Goal: Information Seeking & Learning: Learn about a topic

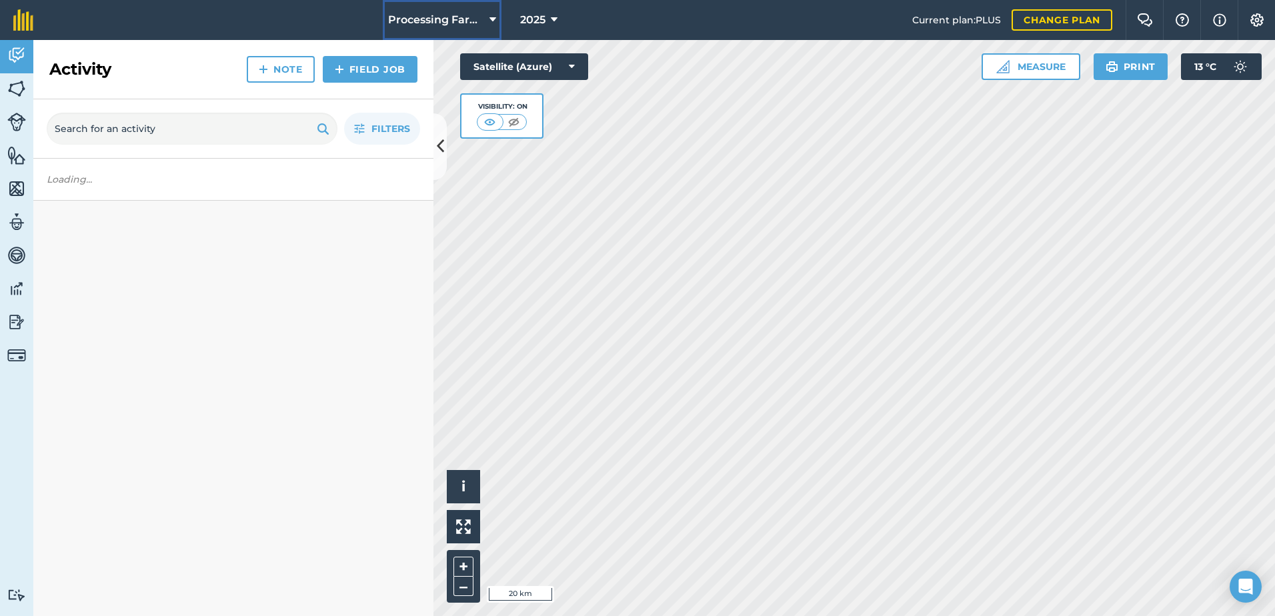
click at [413, 12] on span "Processing Farms" at bounding box center [436, 20] width 96 height 16
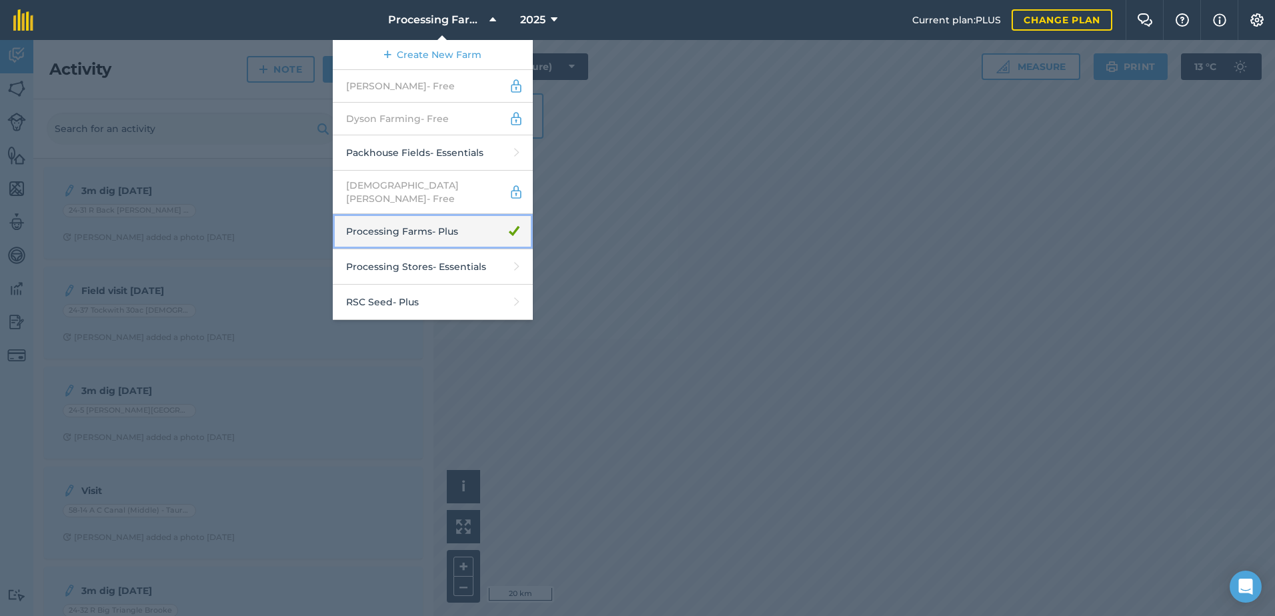
click at [465, 220] on link "Processing Farms - Plus" at bounding box center [433, 231] width 200 height 35
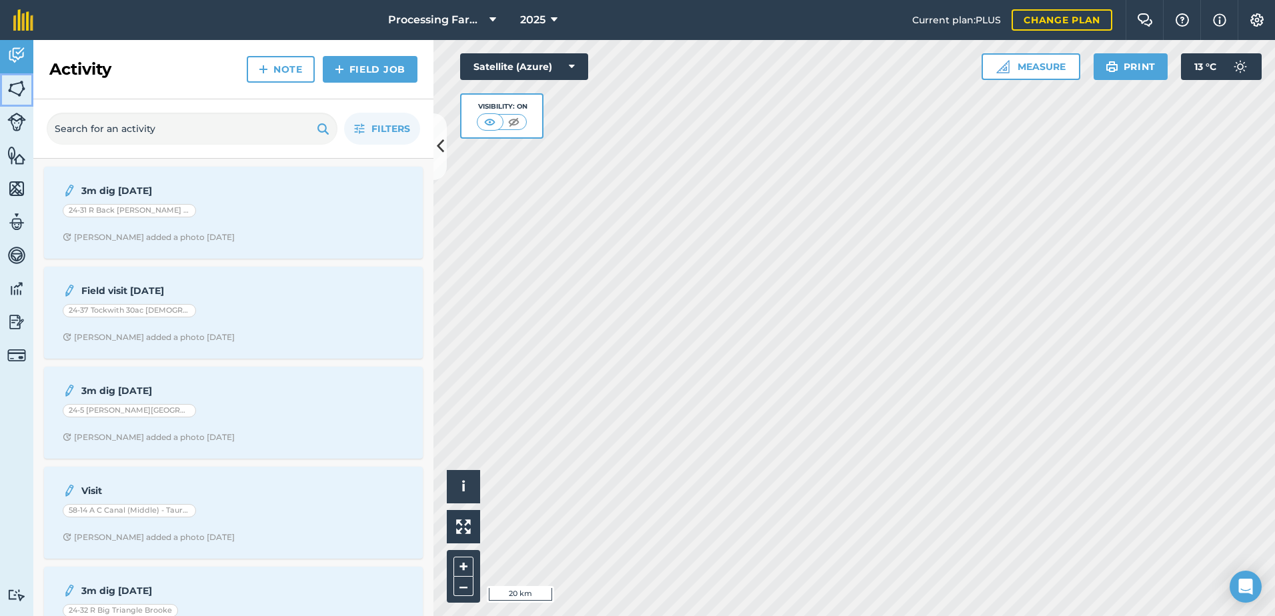
click at [17, 93] on img at bounding box center [16, 89] width 19 height 20
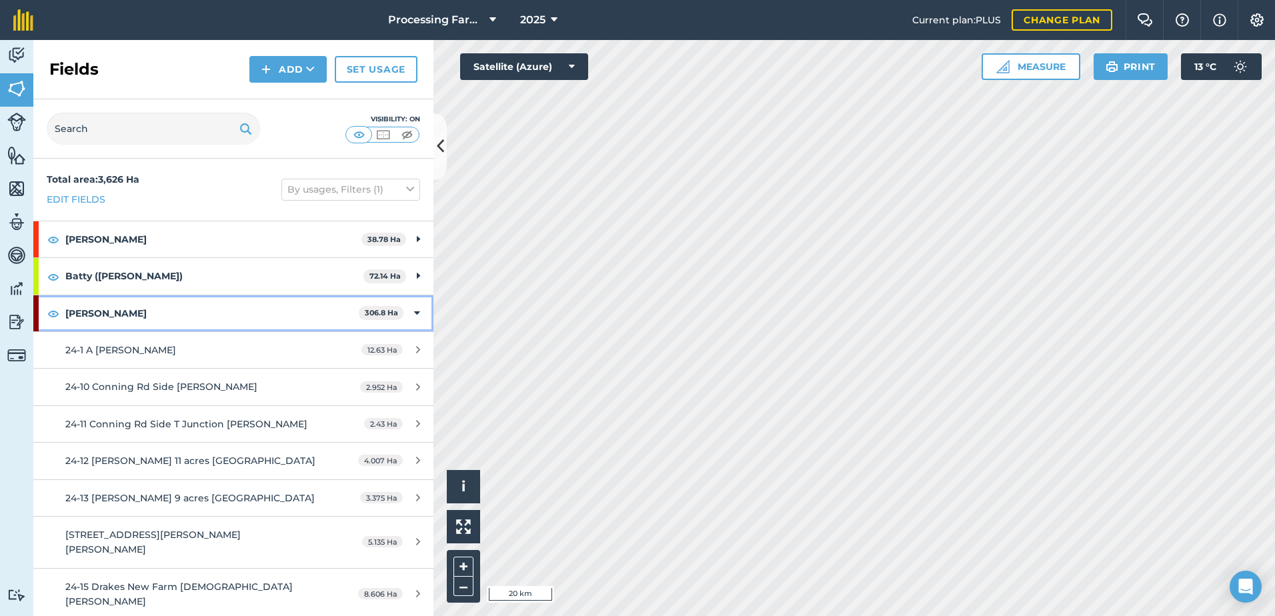
click at [109, 309] on strong "[PERSON_NAME]" at bounding box center [211, 313] width 293 height 36
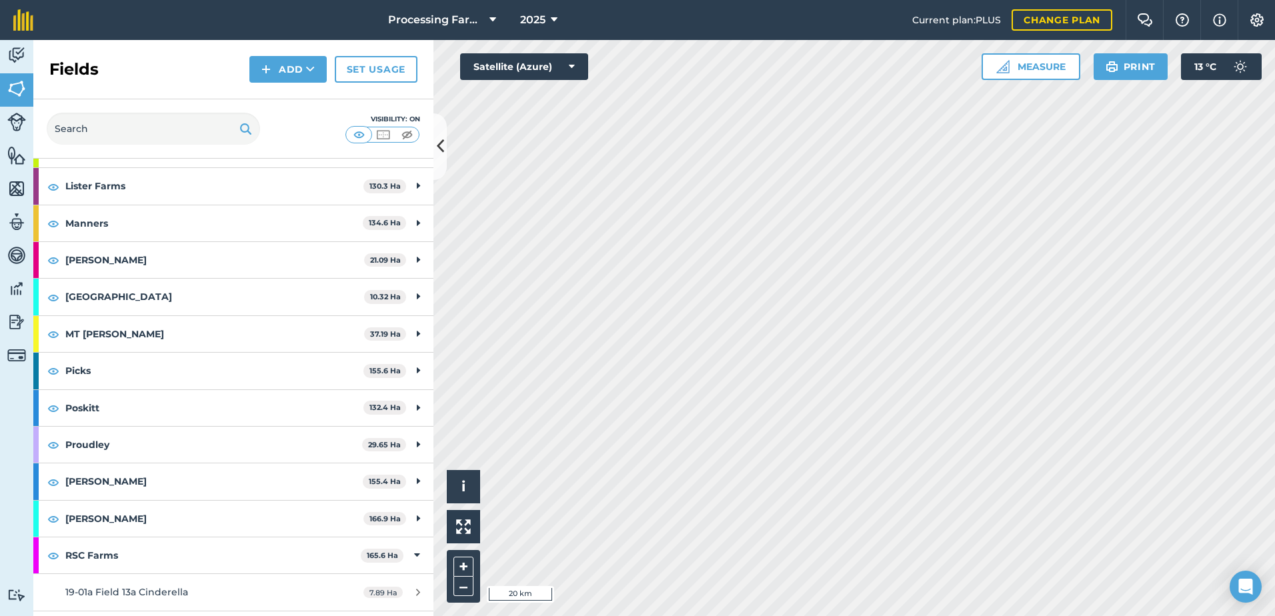
scroll to position [1000, 0]
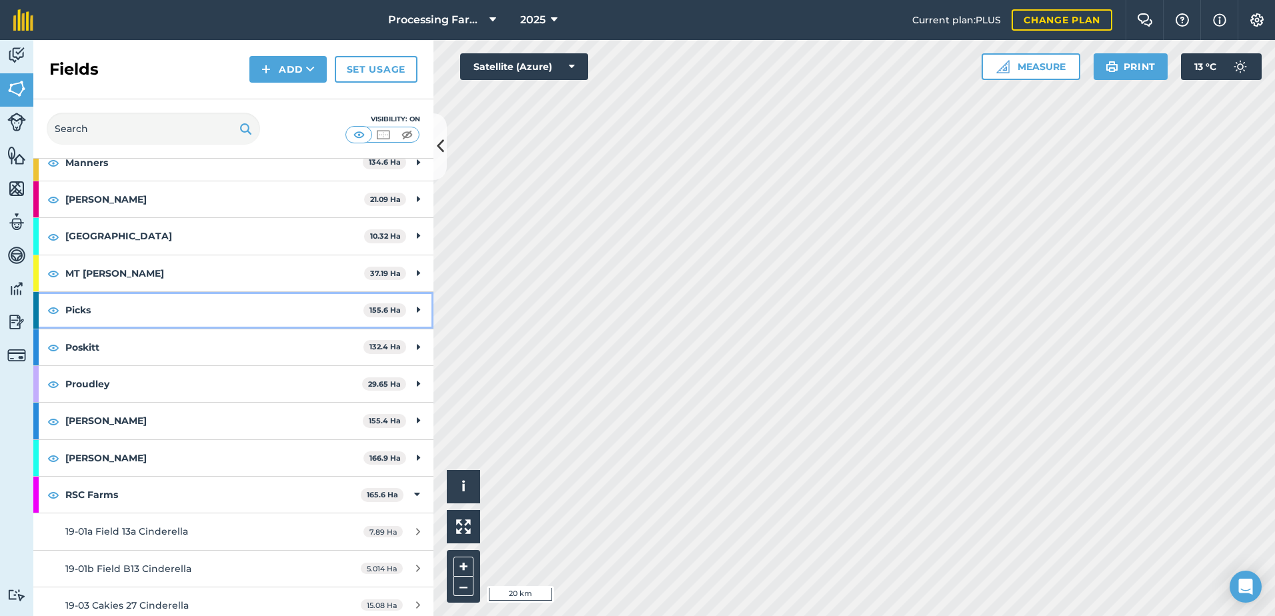
click at [119, 305] on strong "Picks" at bounding box center [214, 310] width 298 height 36
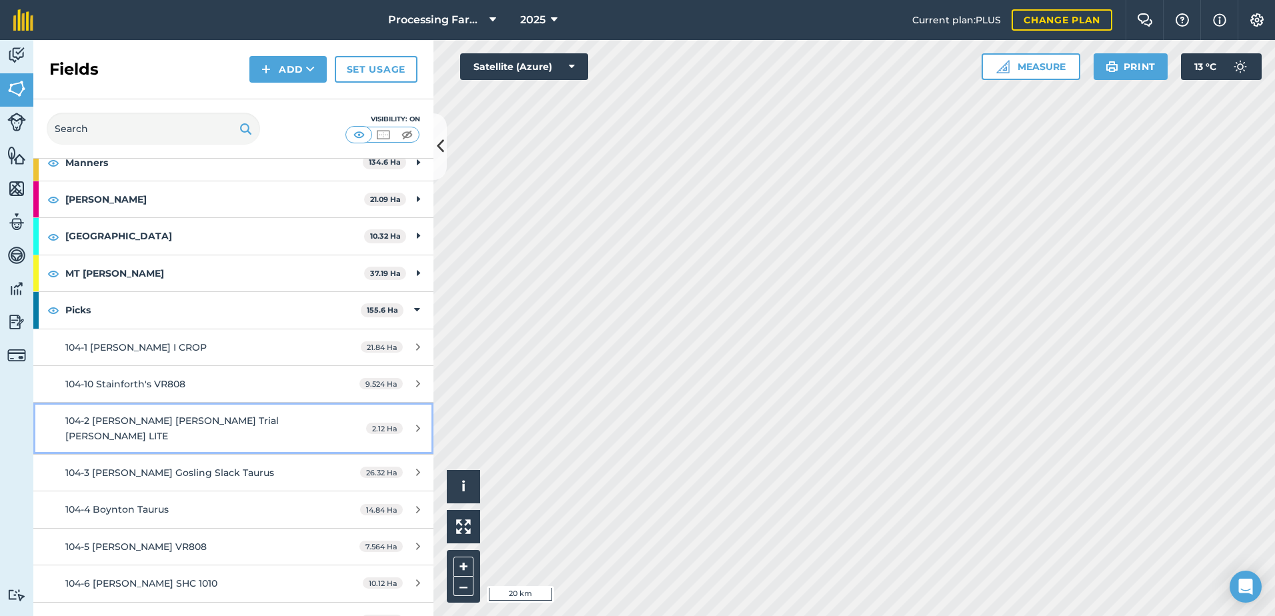
click at [277, 423] on span "104-2 [PERSON_NAME] [PERSON_NAME] Trial [PERSON_NAME] LITE" at bounding box center [171, 428] width 213 height 27
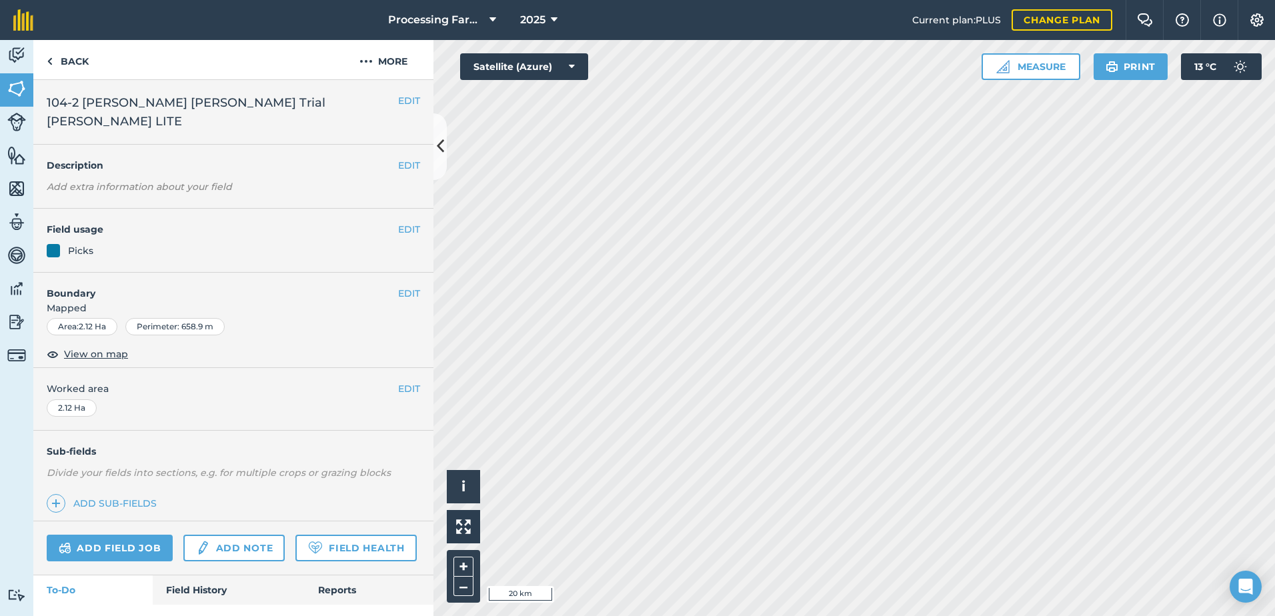
scroll to position [49, 0]
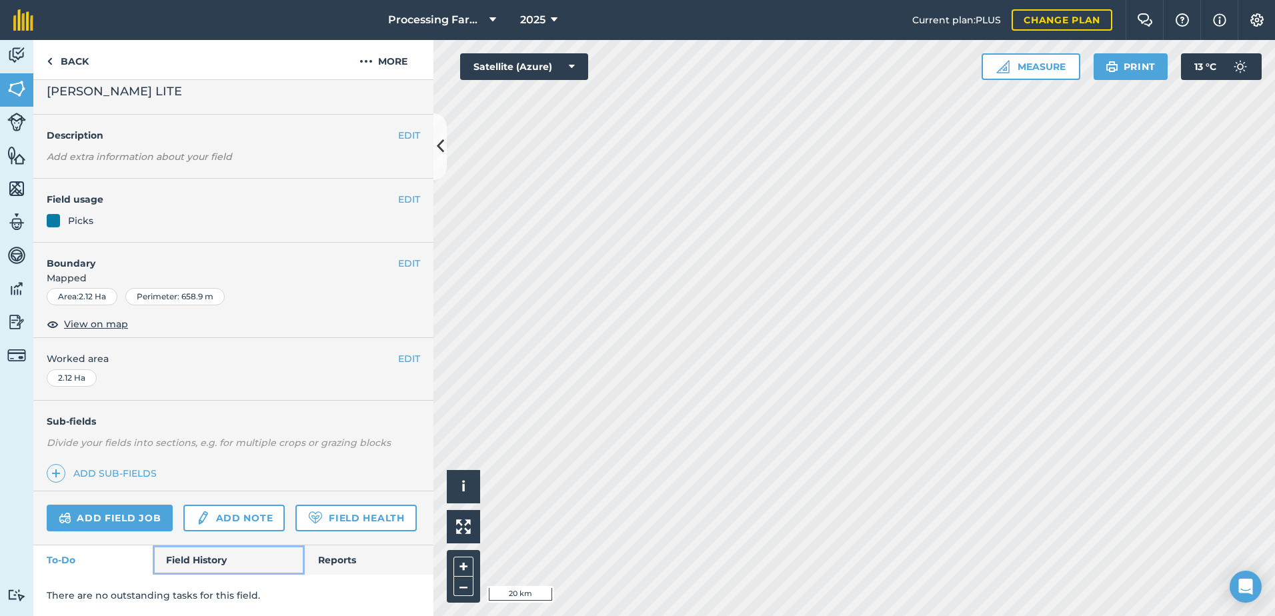
click at [207, 557] on link "Field History" at bounding box center [228, 559] width 151 height 29
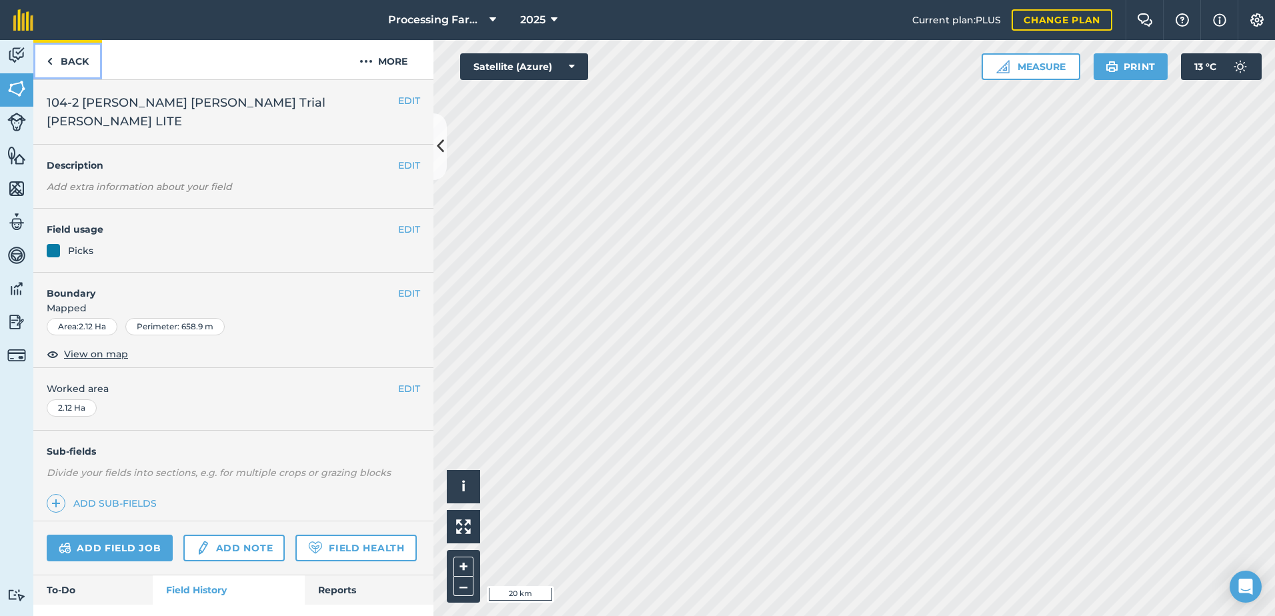
click at [81, 60] on link "Back" at bounding box center [67, 59] width 69 height 39
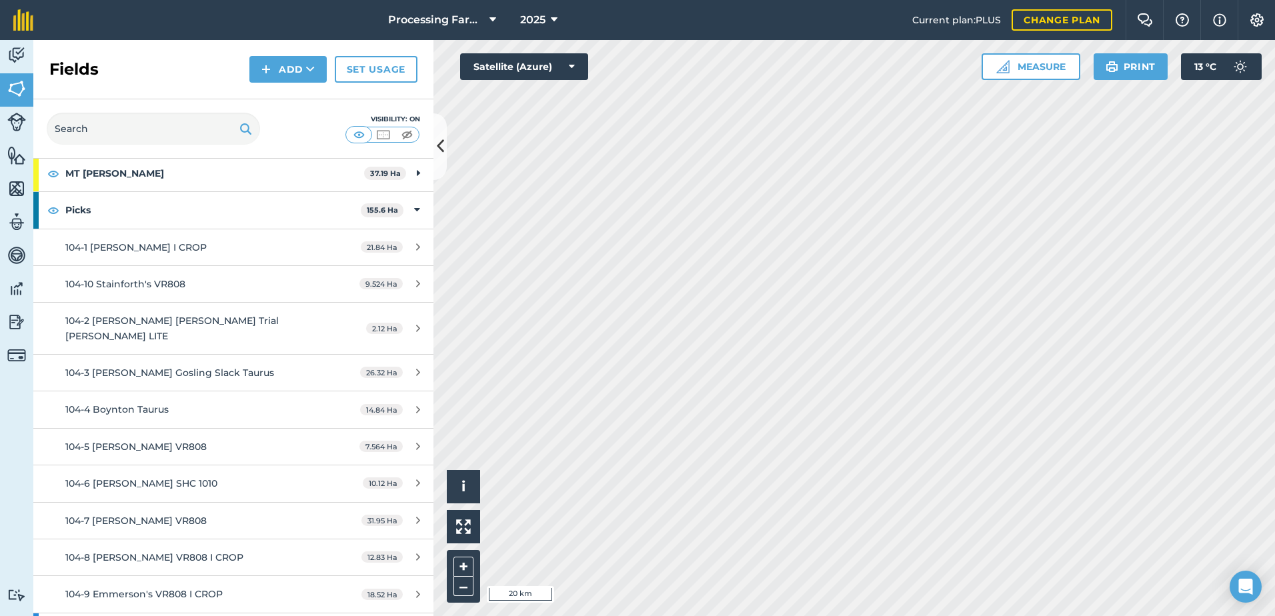
scroll to position [1134, 0]
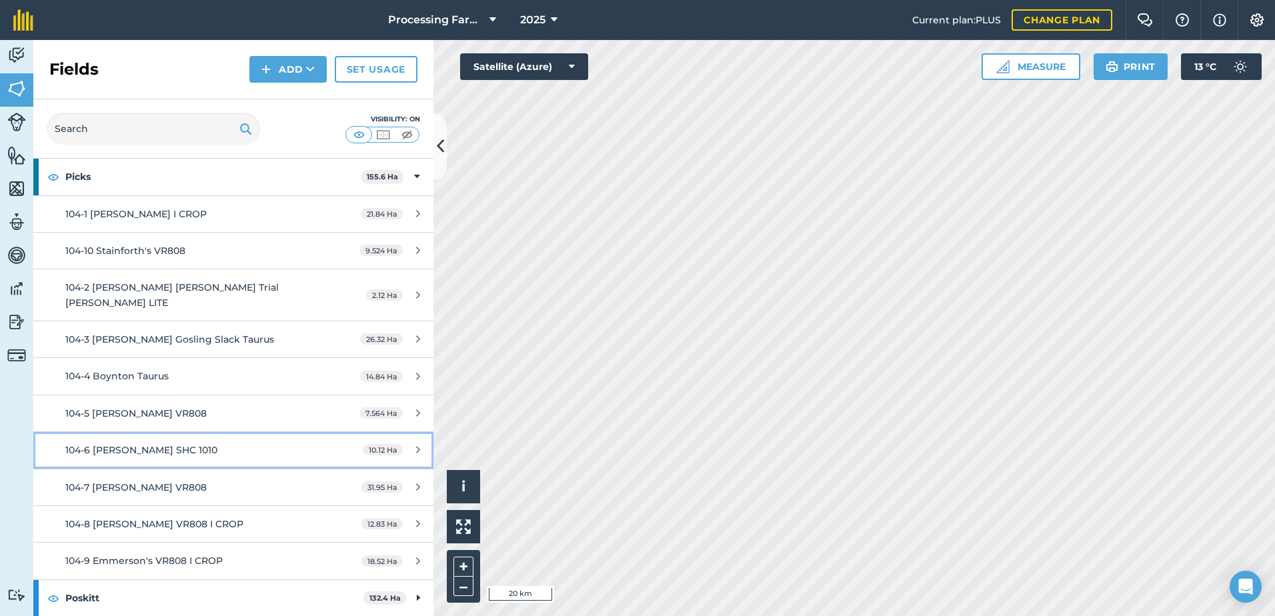
click at [237, 447] on div "104-6 [PERSON_NAME] SHC 1010" at bounding box center [190, 450] width 251 height 15
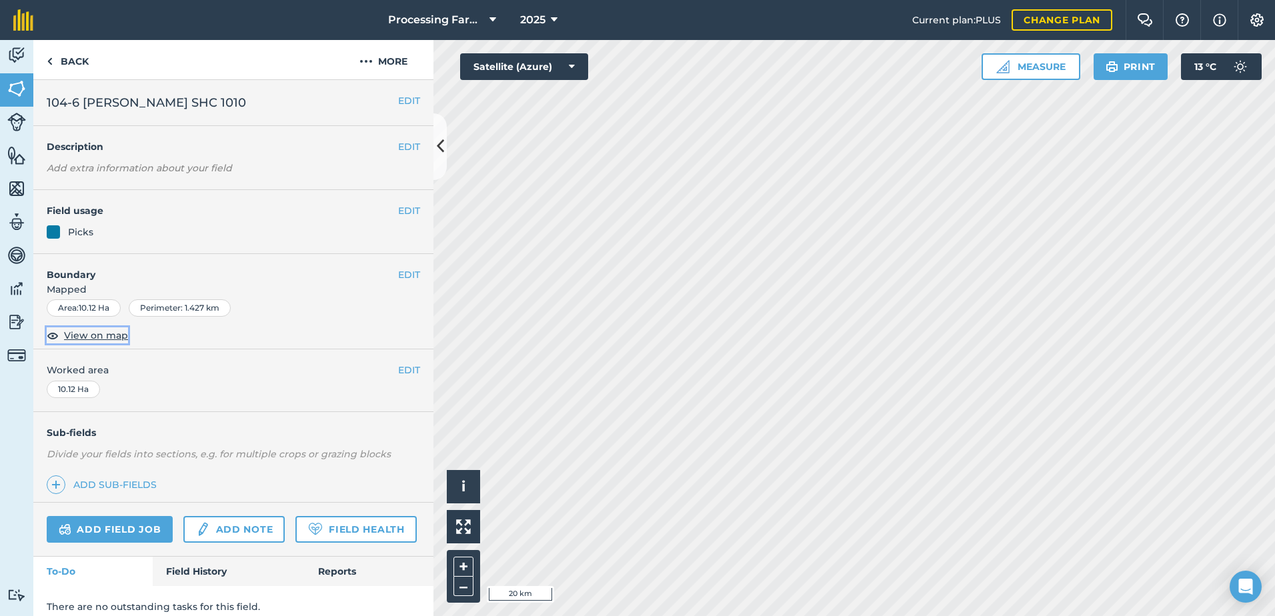
click at [113, 331] on span "View on map" at bounding box center [96, 335] width 64 height 15
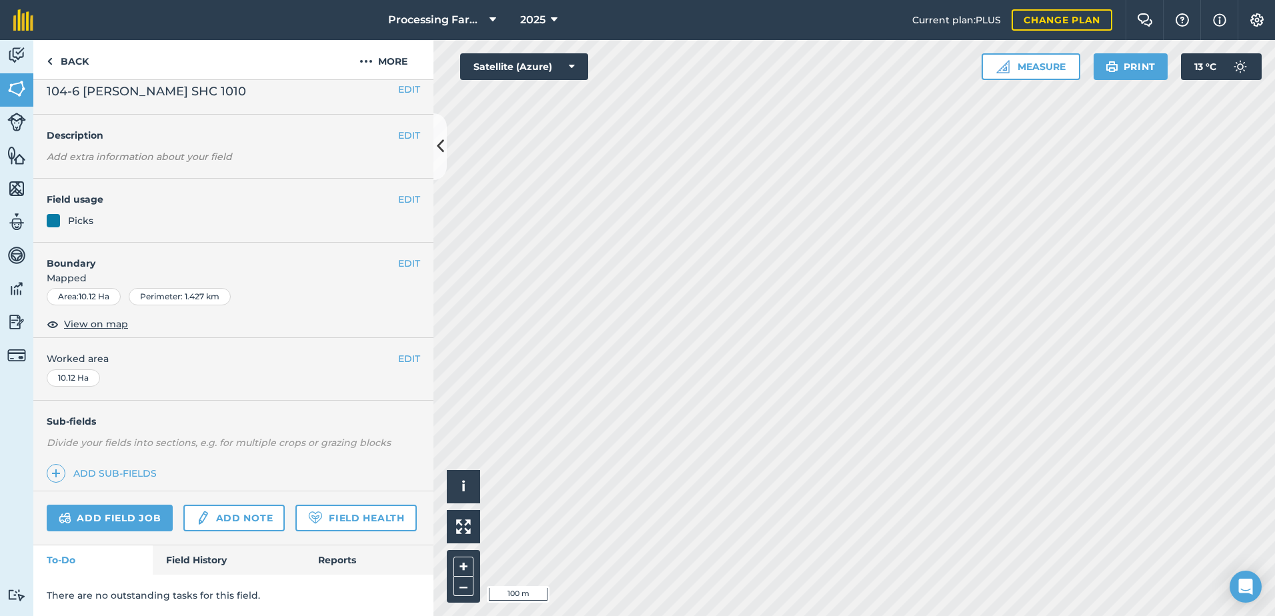
scroll to position [49, 0]
click at [201, 567] on link "Field History" at bounding box center [228, 559] width 151 height 29
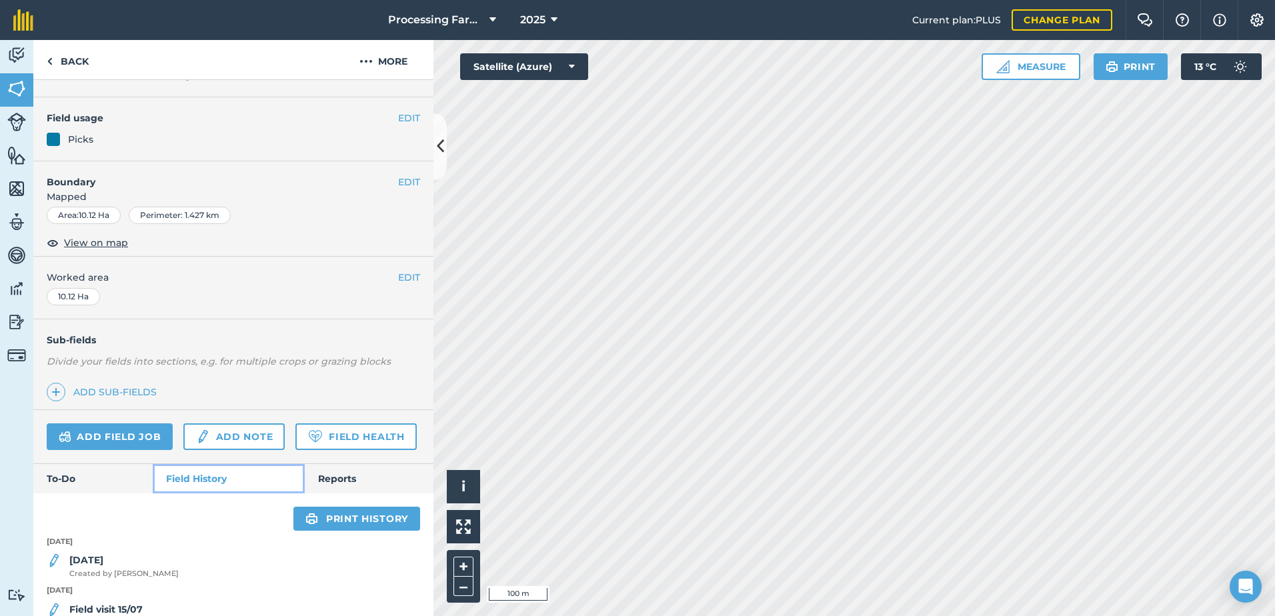
scroll to position [156, 0]
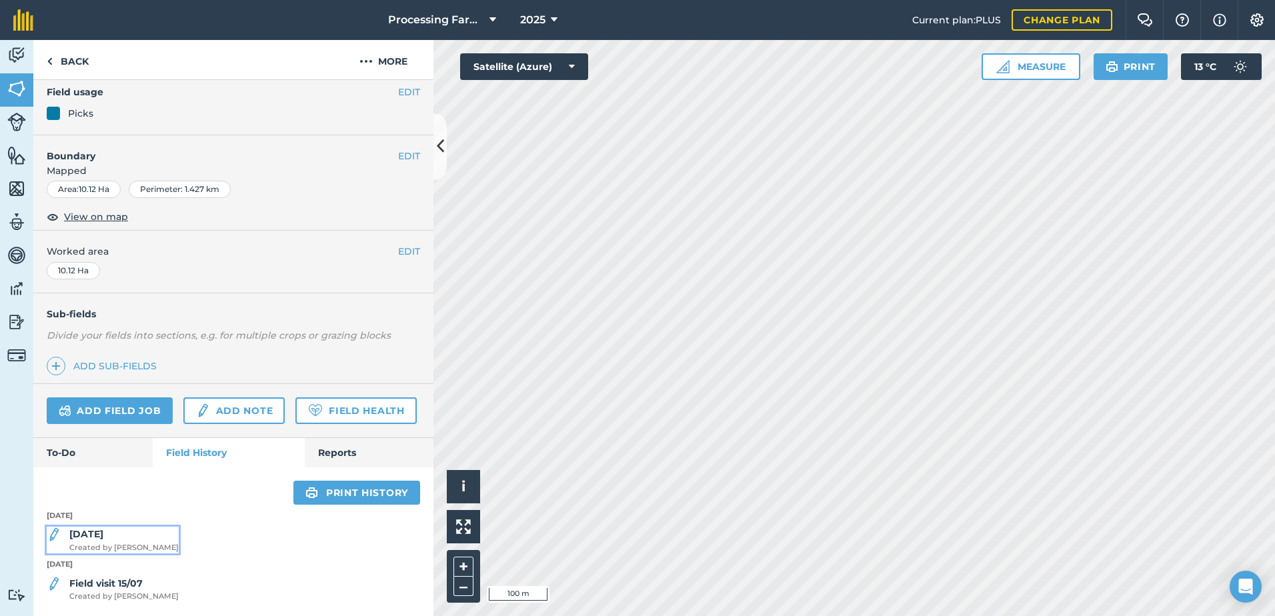
click at [124, 545] on span "Created by [PERSON_NAME]" at bounding box center [123, 548] width 109 height 12
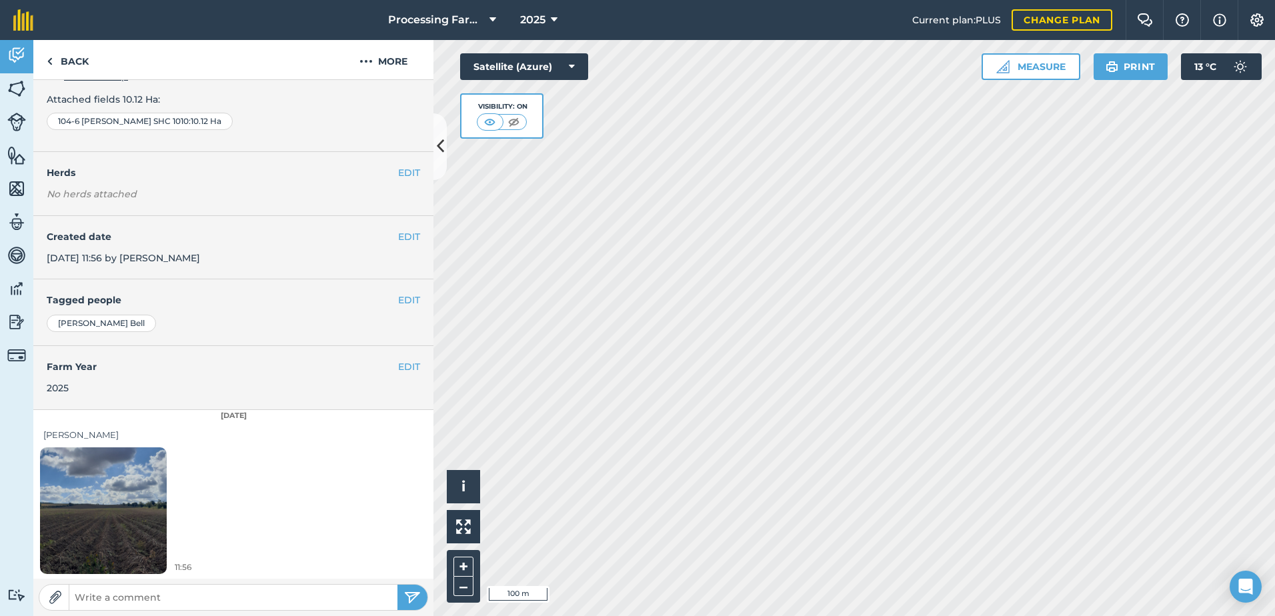
scroll to position [95, 0]
click at [119, 526] on img at bounding box center [103, 509] width 127 height 169
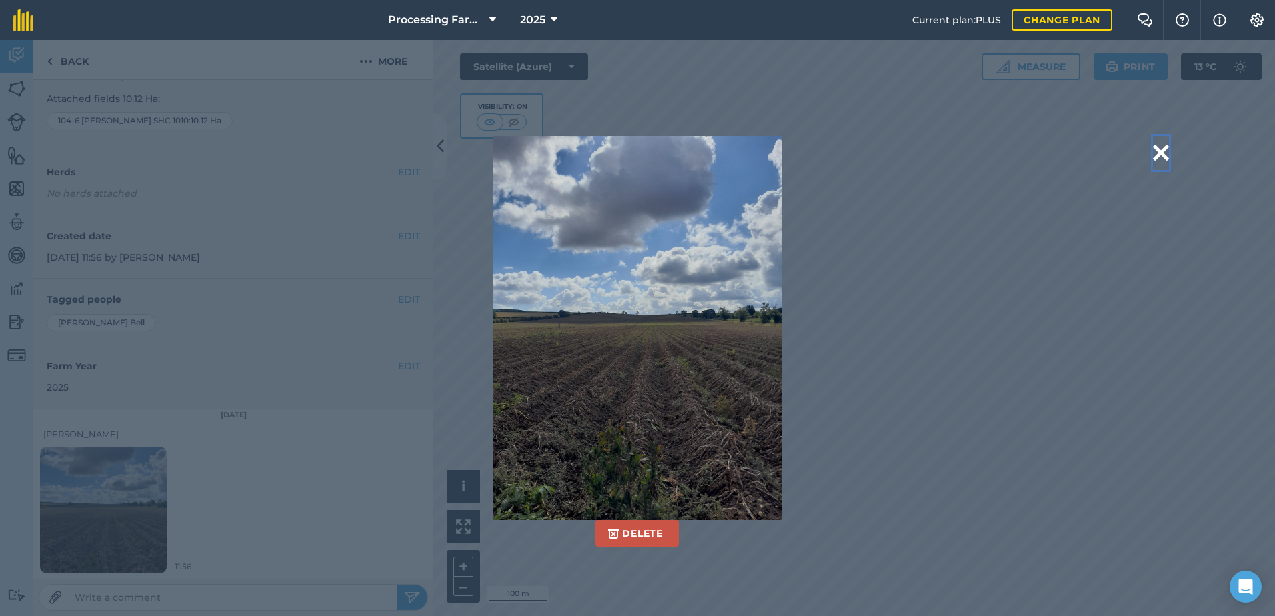
click at [1156, 147] on button at bounding box center [1161, 153] width 16 height 34
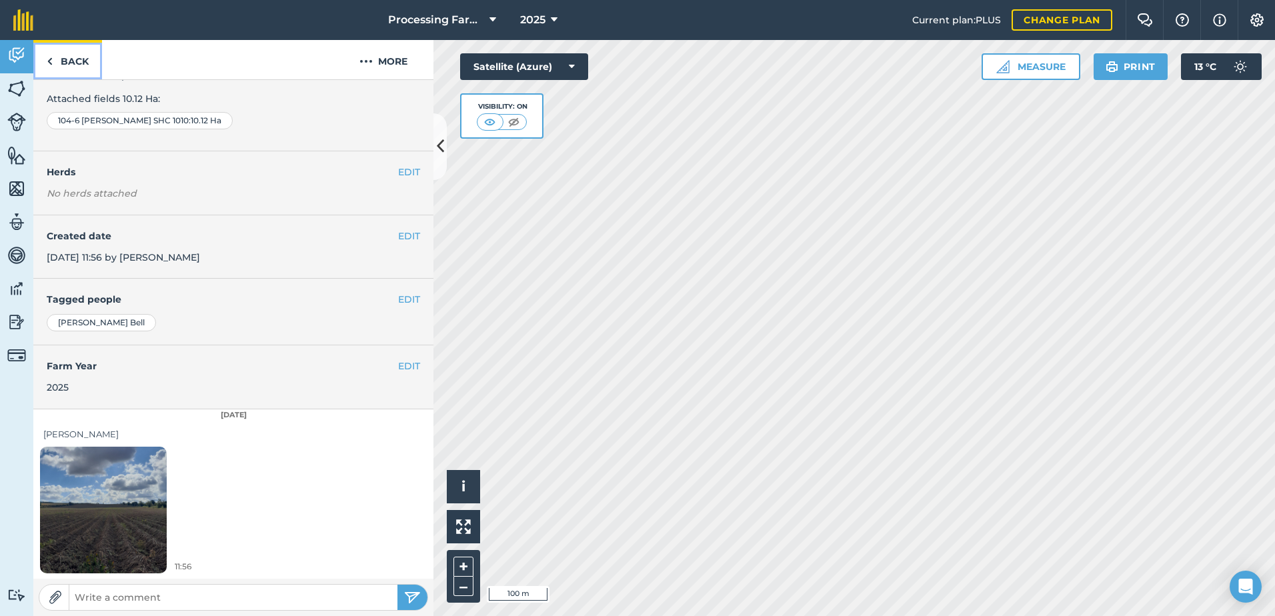
click at [77, 55] on link "Back" at bounding box center [67, 59] width 69 height 39
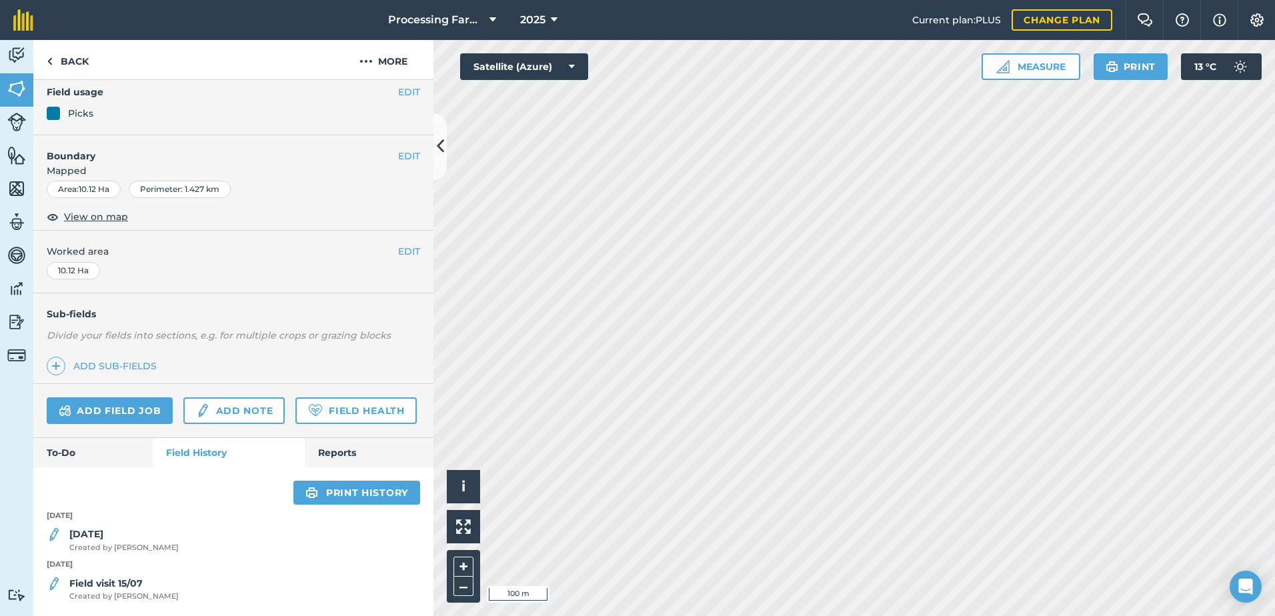
scroll to position [156, 0]
click at [126, 589] on div "Field visit 15/07 Created by [PERSON_NAME]" at bounding box center [123, 589] width 109 height 27
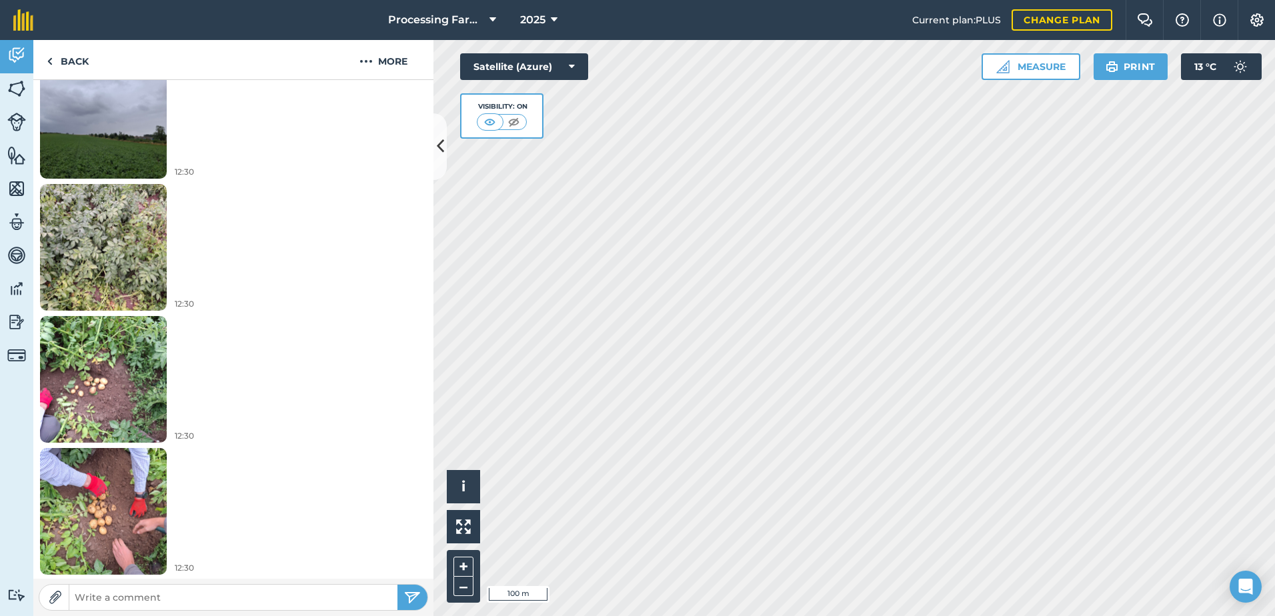
scroll to position [535, 0]
click at [86, 56] on link "Back" at bounding box center [67, 59] width 69 height 39
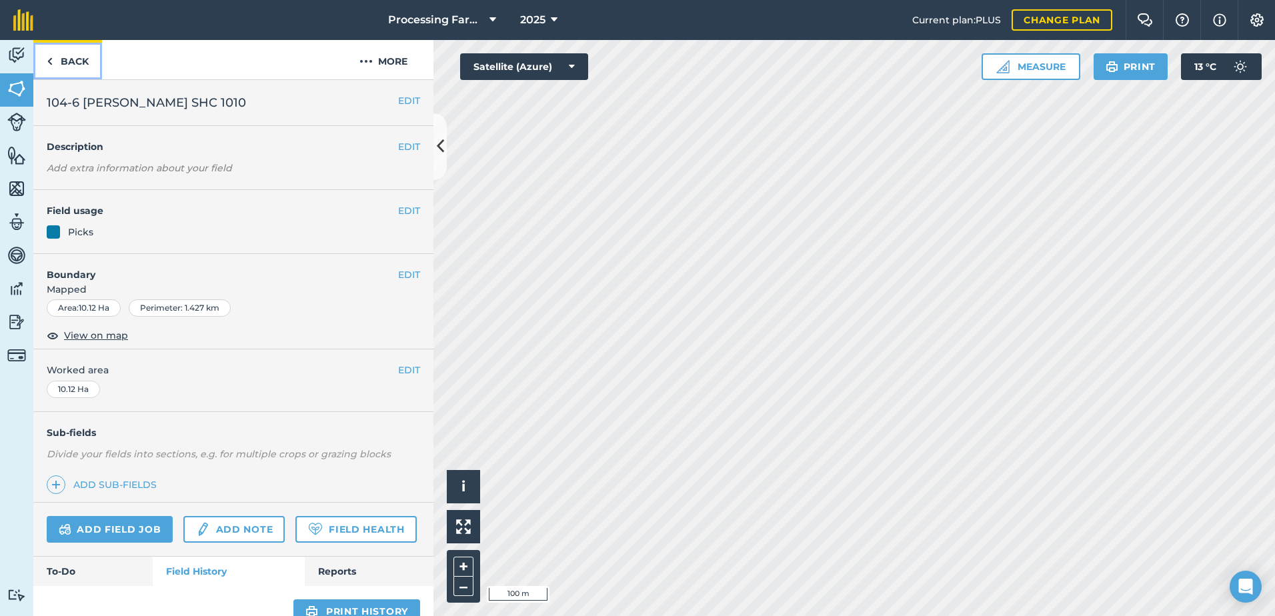
click at [79, 65] on link "Back" at bounding box center [67, 59] width 69 height 39
